Goal: Navigation & Orientation: Understand site structure

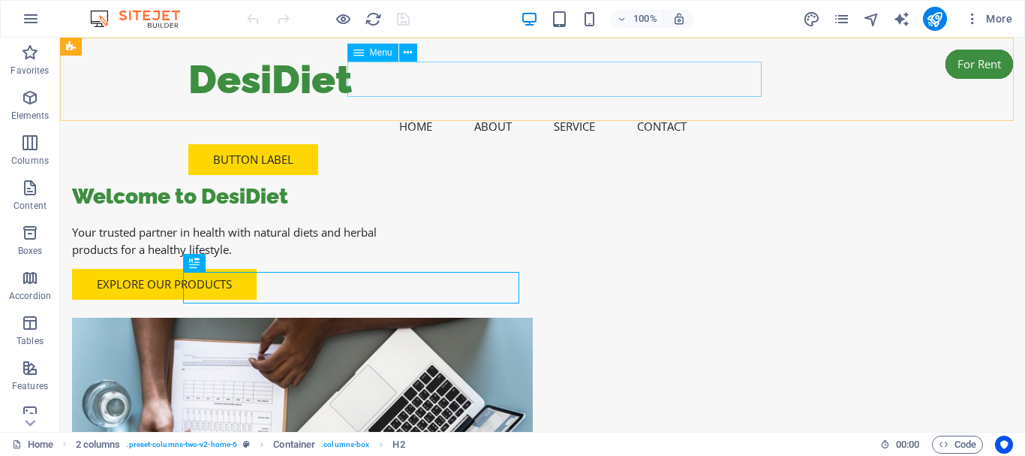
click at [666, 109] on nav "Home About Service Contact" at bounding box center [542, 126] width 708 height 35
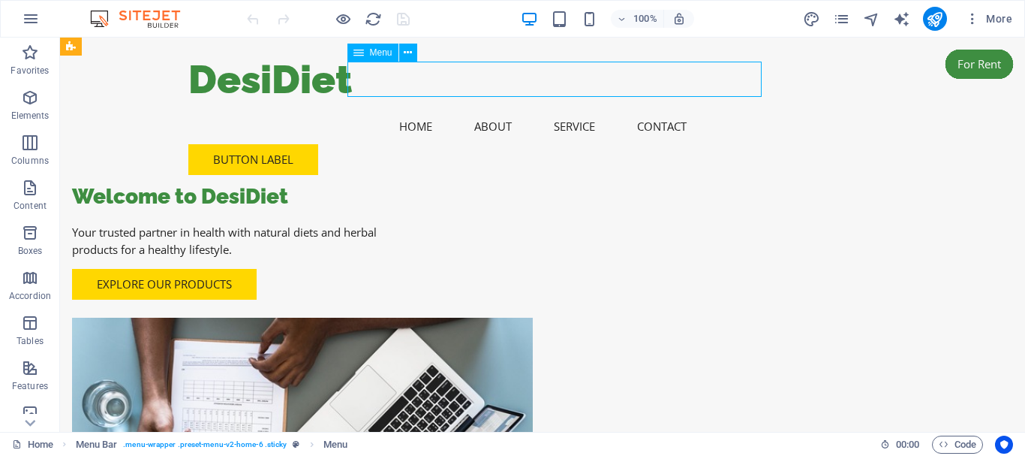
click at [588, 109] on nav "Home About Service Contact" at bounding box center [542, 126] width 708 height 35
click at [490, 109] on nav "Home About Service Contact" at bounding box center [542, 126] width 708 height 35
click at [426, 109] on nav "Home About Service Contact" at bounding box center [542, 126] width 708 height 35
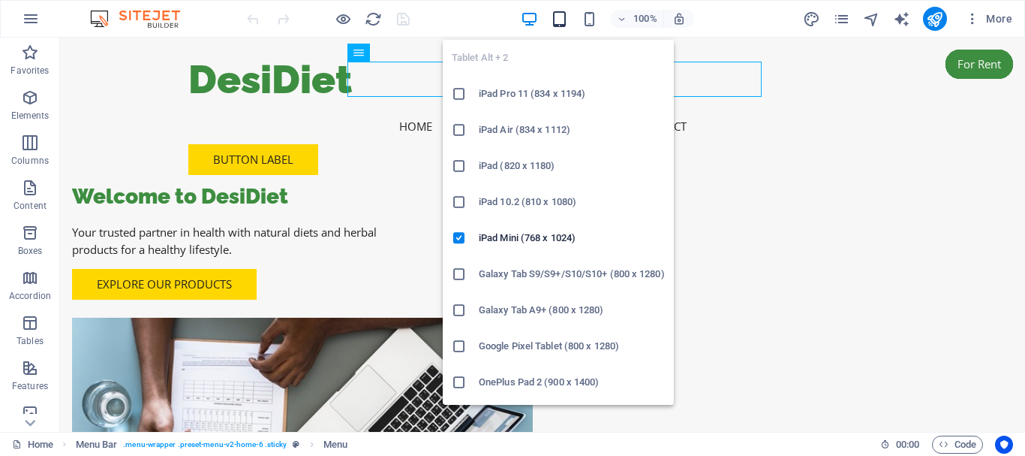
click at [559, 17] on icon "button" at bounding box center [559, 19] width 17 height 17
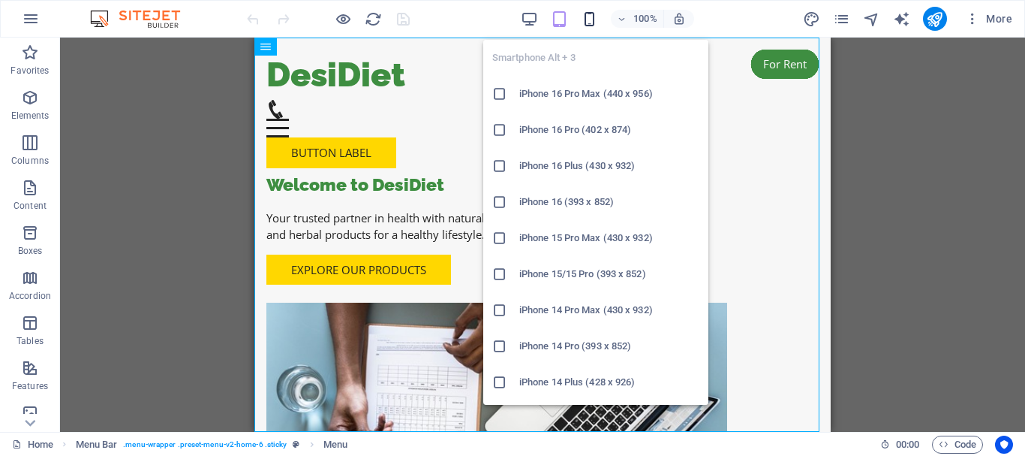
click at [590, 17] on icon "button" at bounding box center [589, 19] width 17 height 17
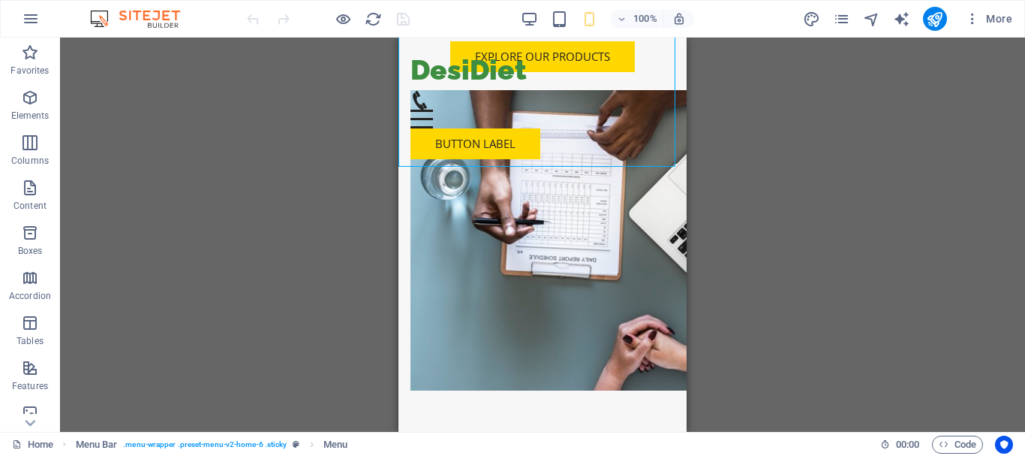
scroll to position [265, 0]
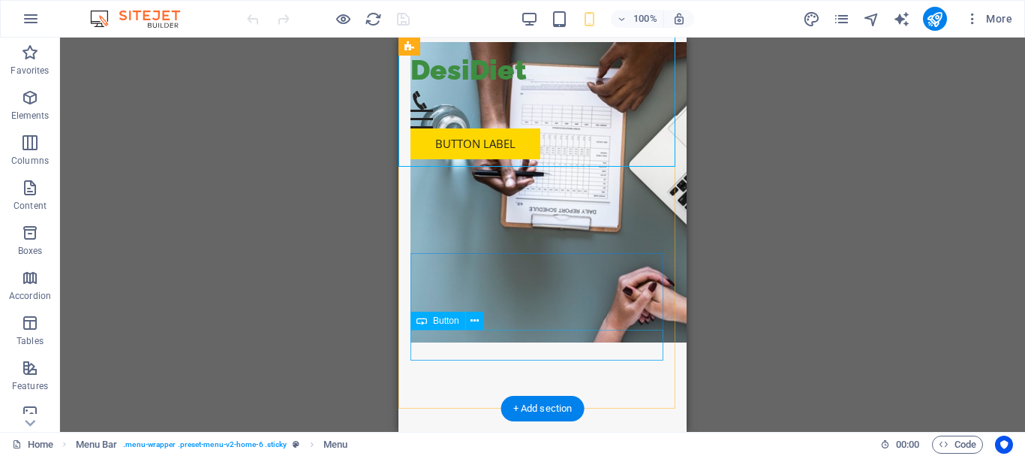
click at [522, 24] on div "Explore Our Products" at bounding box center [543, 8] width 264 height 31
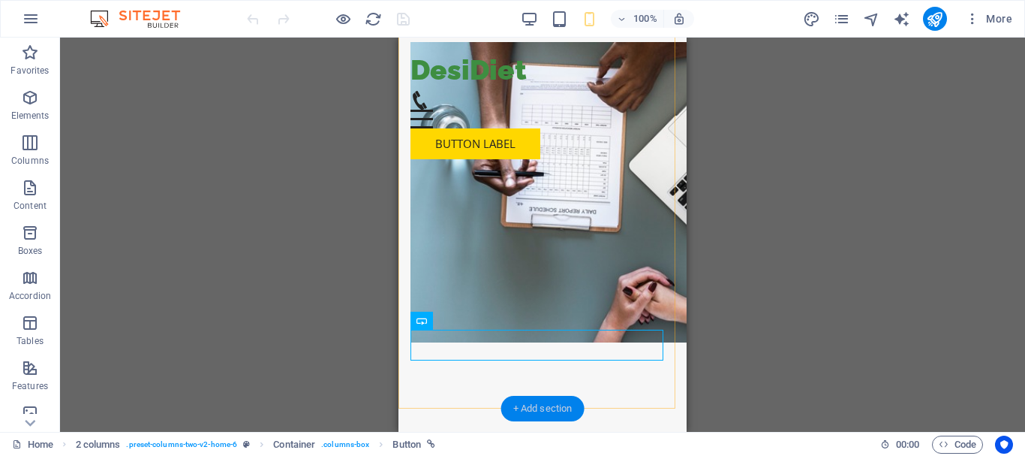
click at [537, 405] on div "+ Add section" at bounding box center [542, 408] width 83 height 26
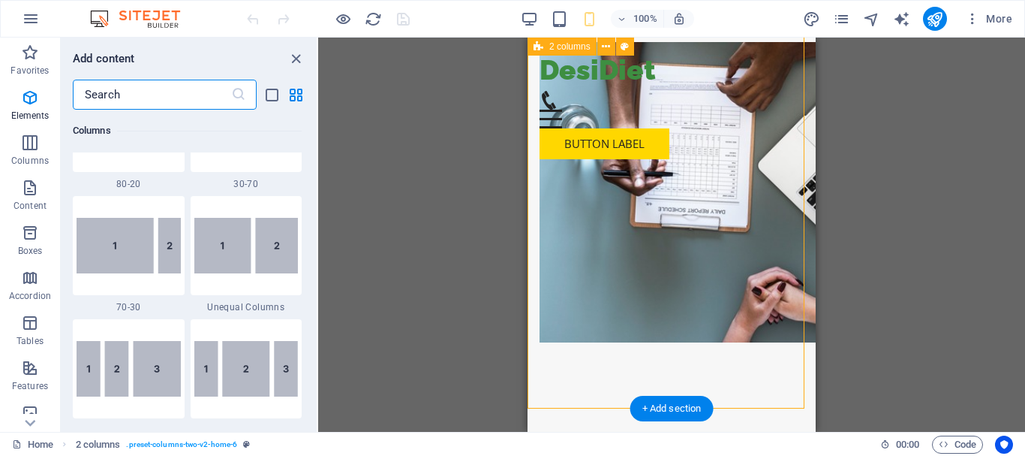
scroll to position [2626, 0]
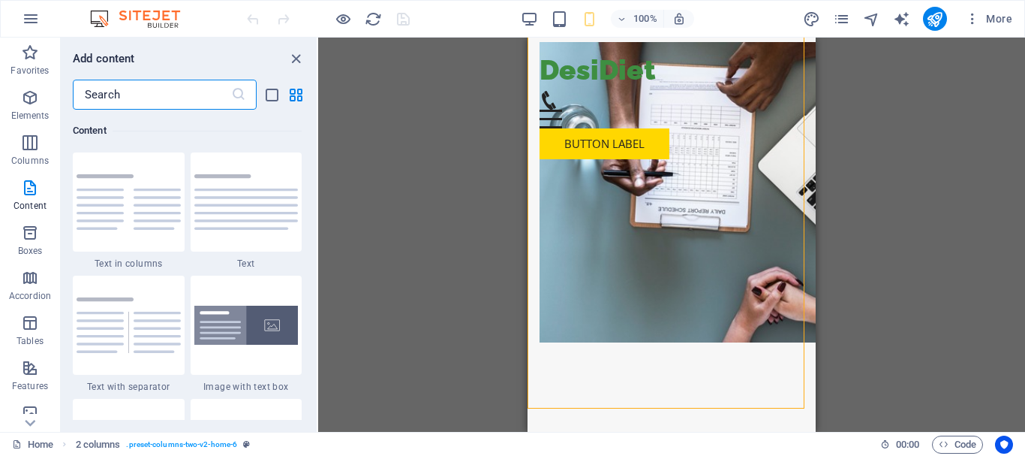
click at [910, 230] on div "Drag here to replace the existing content. Press “Ctrl” if you want to create a…" at bounding box center [671, 235] width 707 height 394
